Goal: Task Accomplishment & Management: Use online tool/utility

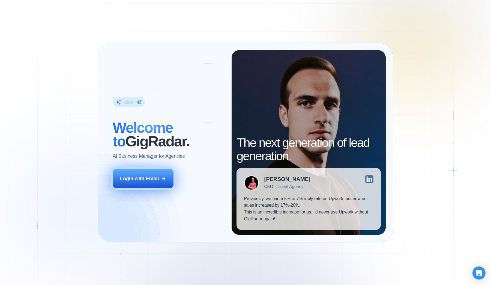
click at [156, 176] on div "Login with Email" at bounding box center [139, 178] width 39 height 7
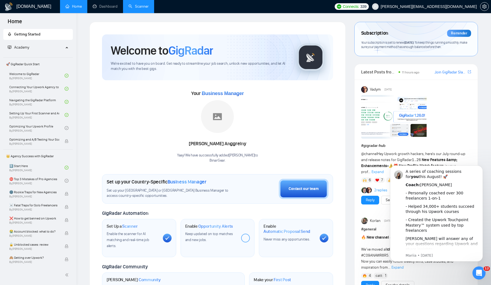
click at [143, 7] on link "Scanner" at bounding box center [139, 6] width 20 height 5
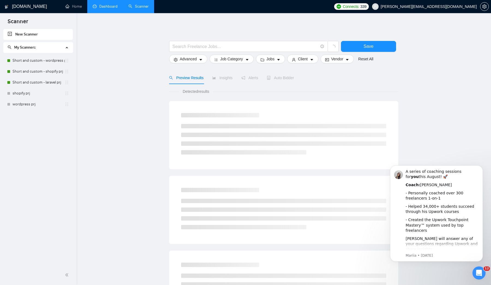
click at [110, 4] on link "Dashboard" at bounding box center [105, 6] width 25 height 5
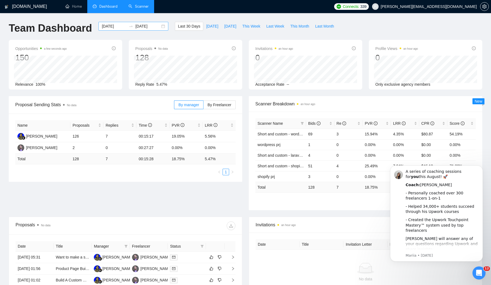
click at [160, 26] on div "[DATE] [DATE]" at bounding box center [134, 26] width 70 height 9
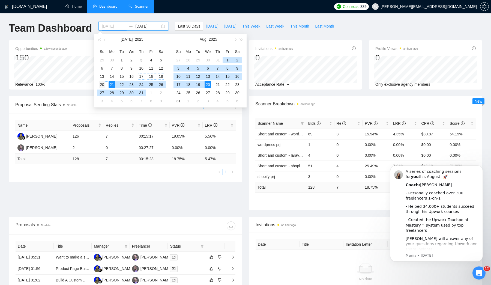
type input "[DATE]"
click at [103, 85] on div "20" at bounding box center [102, 84] width 7 height 7
type input "[DATE]"
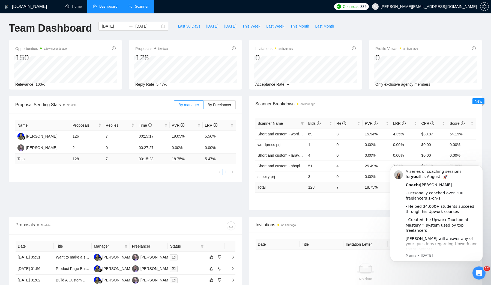
click at [312, 16] on div "[DOMAIN_NAME] Home Dashboard Scanner Connects: 339 [EMAIL_ADDRESS][DOMAIN_NAME]…" at bounding box center [245, 216] width 491 height 433
click at [301, 122] on icon "filter" at bounding box center [302, 123] width 3 height 3
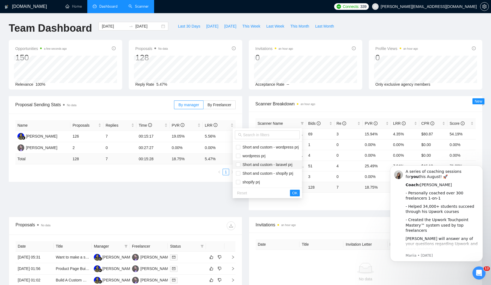
click at [258, 166] on span "Short and custom - laravel prj" at bounding box center [266, 164] width 52 height 4
checkbox input "true"
click at [258, 173] on span "Short and custom - shopify prj" at bounding box center [266, 173] width 53 height 4
checkbox input "true"
click at [258, 148] on span "Short and custom - wordpress prj" at bounding box center [269, 147] width 58 height 4
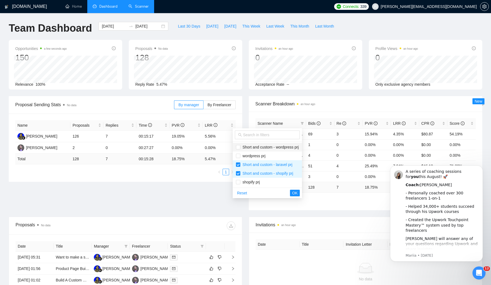
checkbox input "true"
click at [298, 192] on span "OK" at bounding box center [294, 193] width 5 height 6
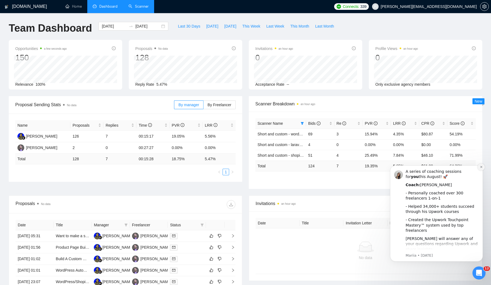
click at [482, 168] on icon "Dismiss notification" at bounding box center [481, 166] width 3 height 3
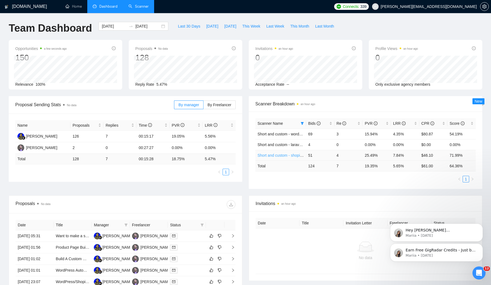
click at [280, 156] on link "Short and custom - shopify prj" at bounding box center [283, 155] width 51 height 4
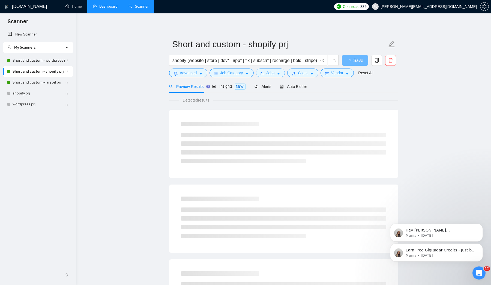
click at [314, 87] on div "Preview Results Insights NEW Alerts Auto Bidder" at bounding box center [283, 86] width 229 height 13
click at [301, 87] on span "Auto Bidder" at bounding box center [293, 86] width 27 height 4
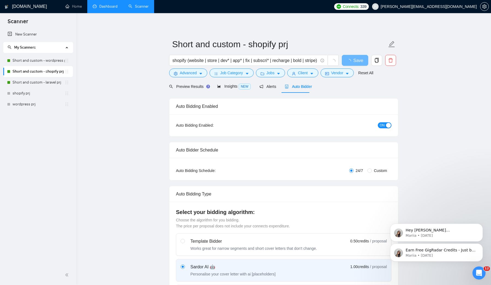
click at [301, 87] on span "Auto Bidder" at bounding box center [298, 86] width 27 height 4
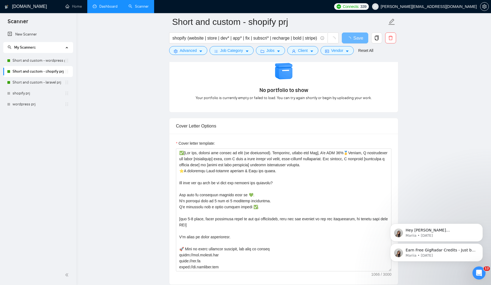
scroll to position [516, 0]
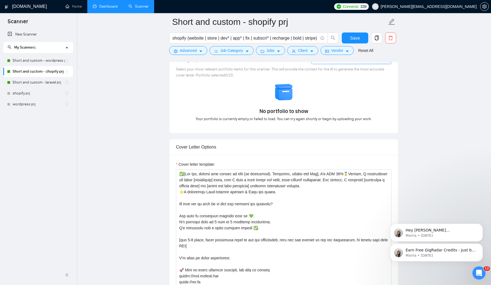
drag, startPoint x: 290, startPoint y: 164, endPoint x: 274, endPoint y: 164, distance: 16.1
click at [274, 164] on div "Cover letter template:" at bounding box center [284, 165] width 216 height 8
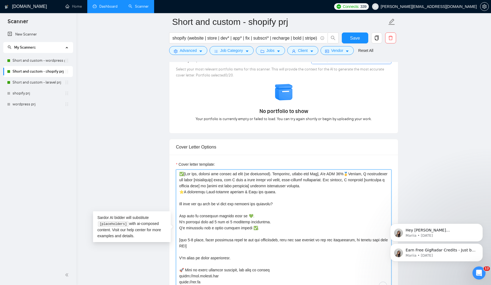
drag, startPoint x: 281, startPoint y: 194, endPoint x: 144, endPoint y: 154, distance: 142.8
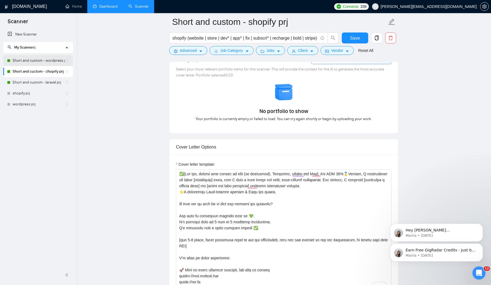
click at [51, 61] on link "Short and custom - wordpress prj" at bounding box center [39, 60] width 52 height 11
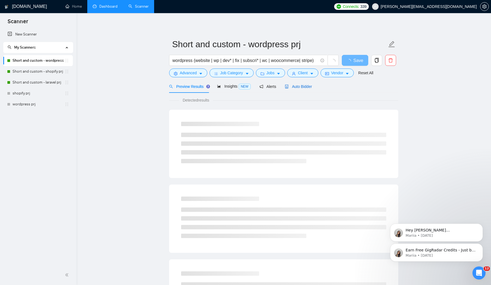
click at [304, 86] on span "Auto Bidder" at bounding box center [298, 86] width 27 height 4
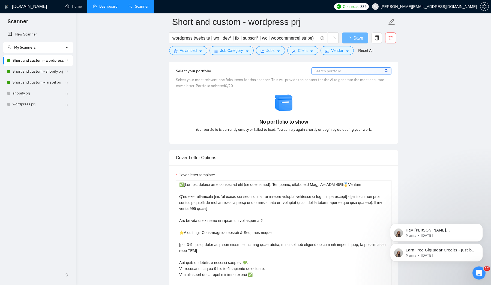
scroll to position [567, 0]
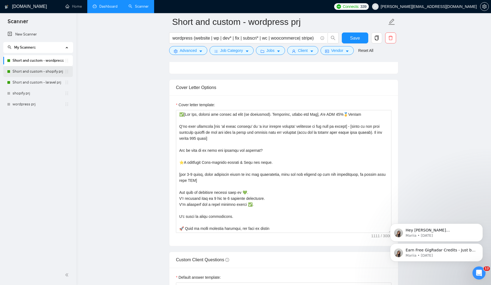
click at [36, 73] on link "Short and custom - shopify prj" at bounding box center [39, 71] width 52 height 11
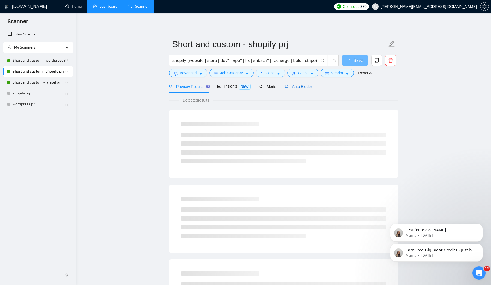
click at [306, 88] on span "Auto Bidder" at bounding box center [298, 86] width 27 height 4
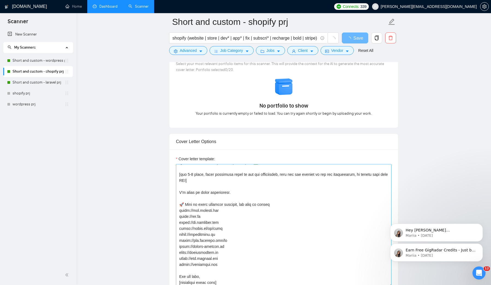
scroll to position [515, 0]
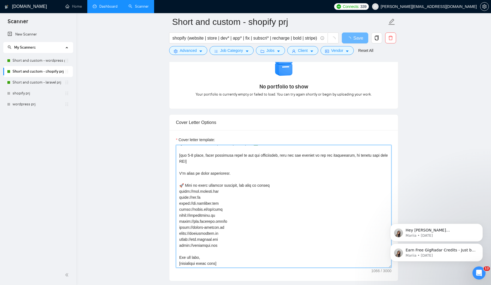
click at [248, 215] on textarea "Cover letter template:" at bounding box center [284, 206] width 216 height 123
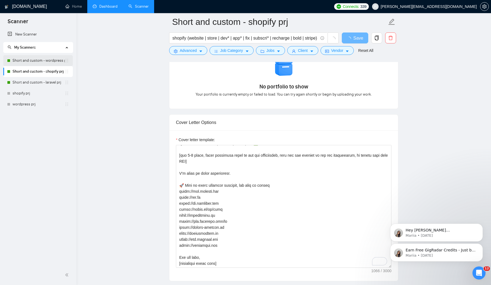
click at [48, 62] on link "Short and custom - wordpress prj" at bounding box center [39, 60] width 52 height 11
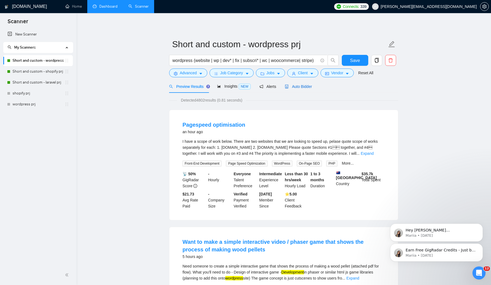
click at [300, 85] on span "Auto Bidder" at bounding box center [298, 86] width 27 height 4
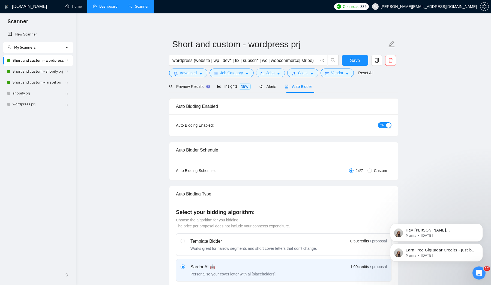
checkbox input "true"
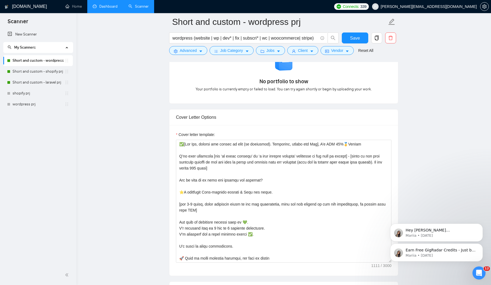
scroll to position [578, 0]
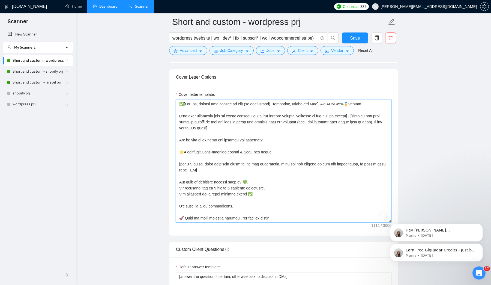
click at [286, 135] on textarea "Cover letter template:" at bounding box center [284, 161] width 216 height 123
paste textarea ", L ipsumdolors ame conse [adipiscinge] sedd, eiu T inci u labor etdolo mag ali…"
type textarea "✅[Lor Ips, dolorsi ame consec ad elit (se doeiusmod). Temporinc, utlabo etd Mag…"
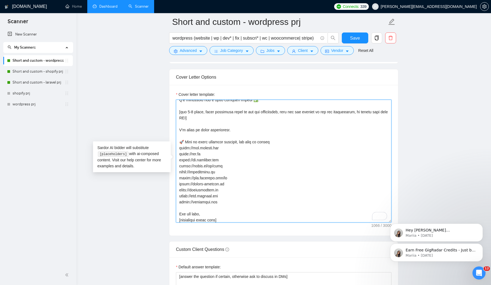
scroll to position [0, 0]
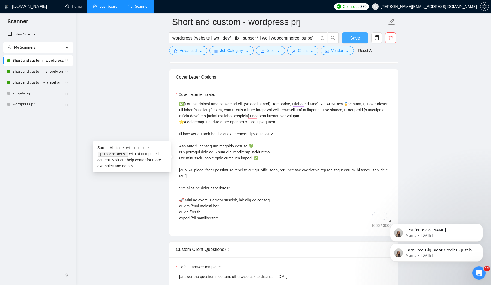
click at [358, 37] on span "Save" at bounding box center [355, 38] width 10 height 7
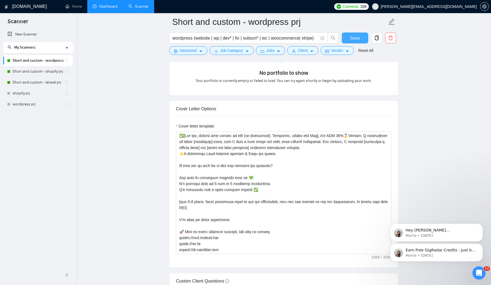
scroll to position [530, 0]
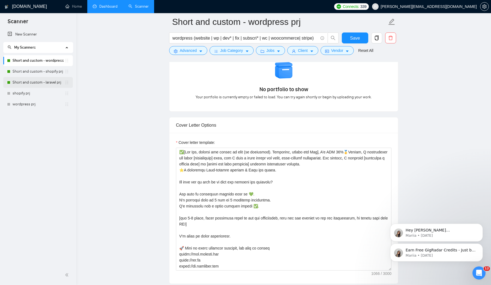
click at [51, 84] on link "Short and custom - laravel prj" at bounding box center [39, 82] width 52 height 11
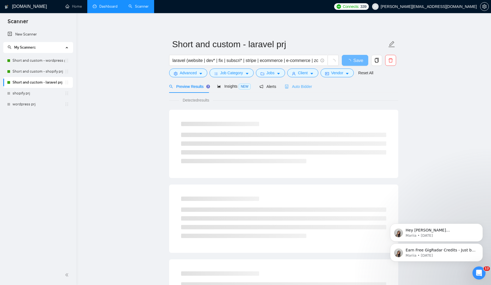
click at [303, 90] on div "Auto Bidder" at bounding box center [298, 86] width 27 height 13
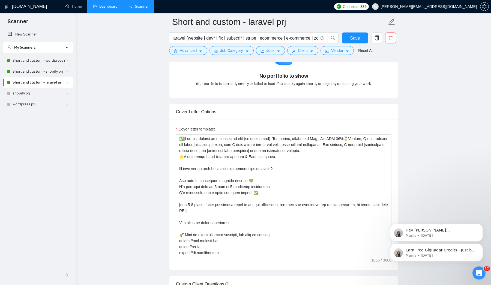
scroll to position [580, 0]
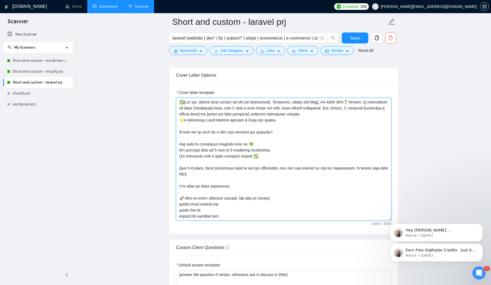
click at [279, 147] on textarea "Cover letter template:" at bounding box center [284, 159] width 216 height 123
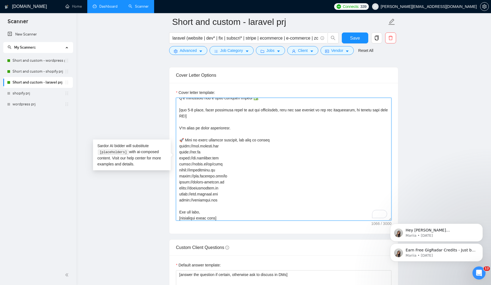
scroll to position [58, 0]
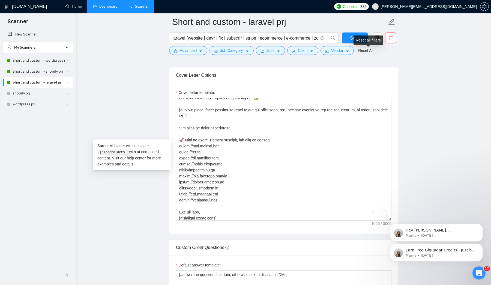
click at [359, 36] on div "Reset all filters" at bounding box center [368, 39] width 29 height 9
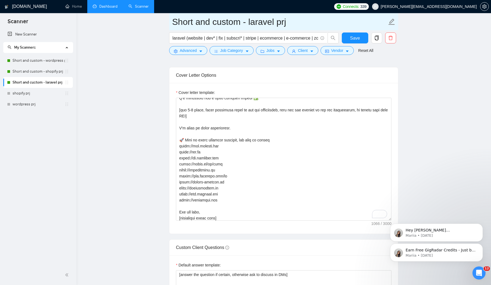
click at [351, 18] on input "Short and custom - laravel prj" at bounding box center [279, 22] width 215 height 14
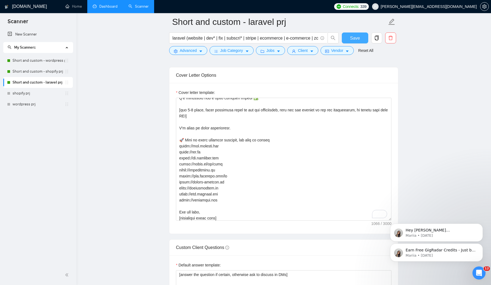
click at [351, 39] on span "Save" at bounding box center [355, 38] width 10 height 7
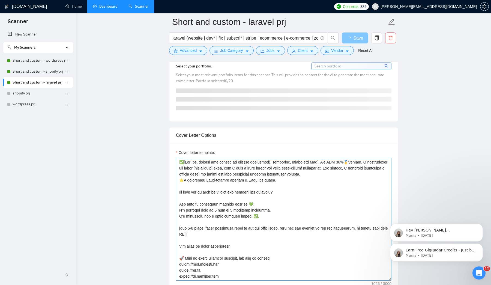
scroll to position [513, 0]
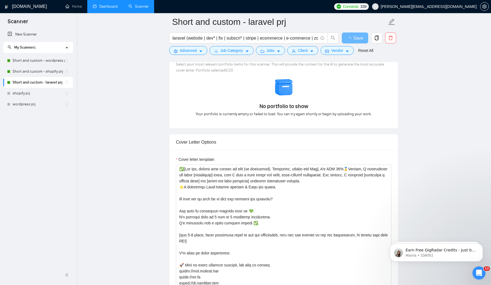
click at [150, 261] on main "Short and custom - laravel prj laravel (website | dev* | fix | subscri* | strip…" at bounding box center [283, 287] width 397 height 1556
